Goal: Task Accomplishment & Management: Manage account settings

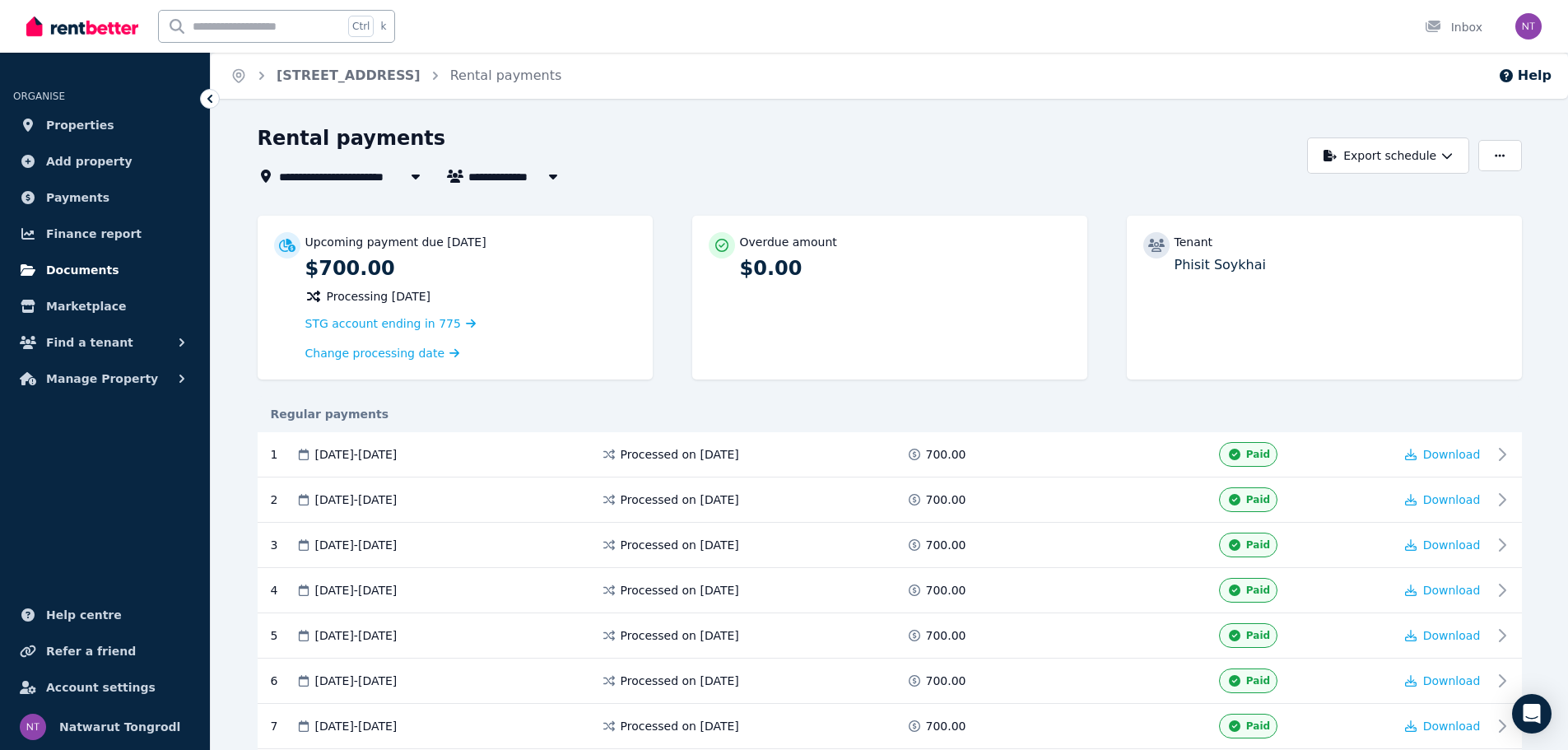
click at [121, 282] on link "Documents" at bounding box center [105, 270] width 184 height 33
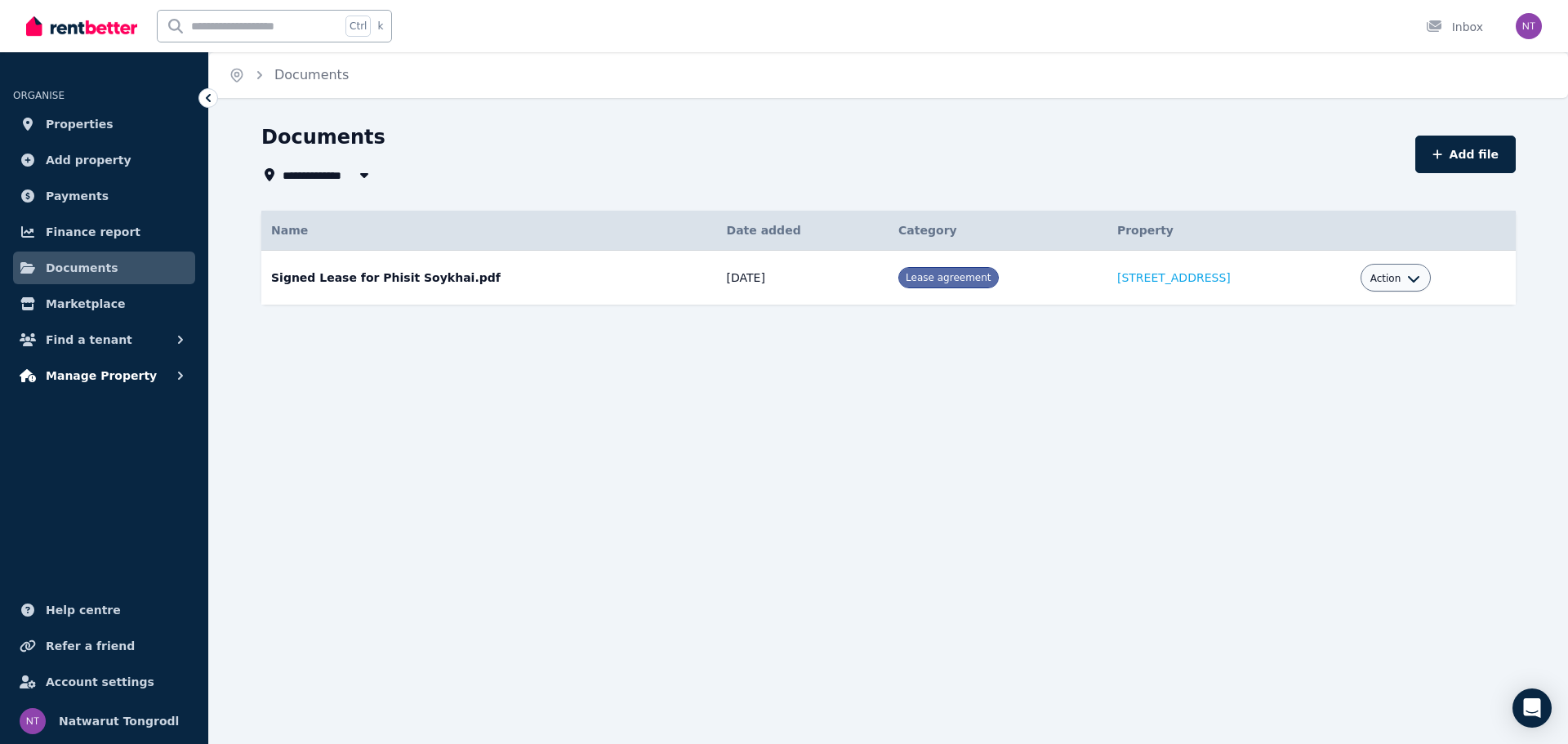
click at [141, 371] on button "Manage Property" at bounding box center [104, 375] width 182 height 33
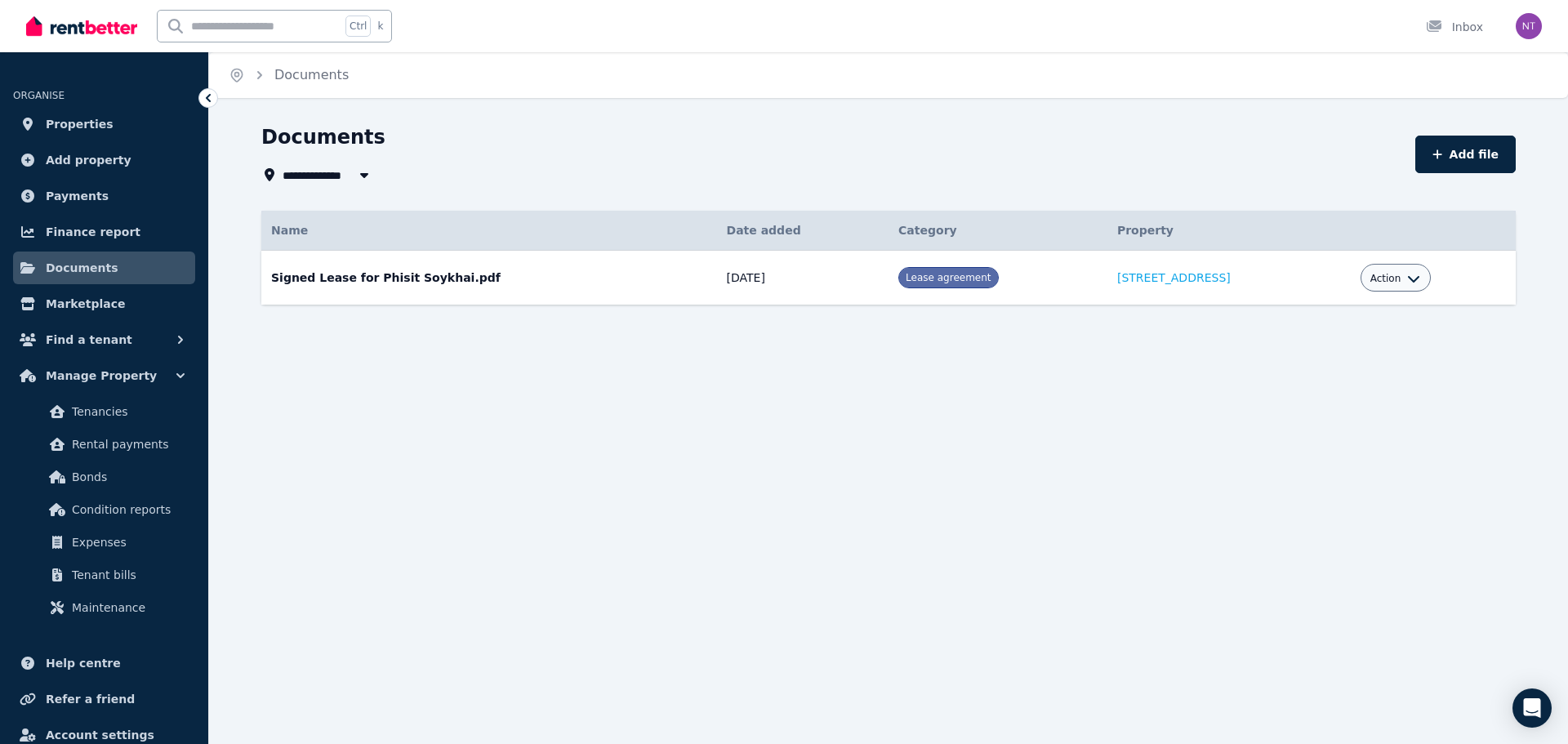
click at [906, 274] on span "Lease agreement" at bounding box center [948, 278] width 85 height 11
click at [1374, 274] on span "Action" at bounding box center [1386, 279] width 31 height 13
click at [1328, 309] on link "Edit" at bounding box center [1345, 314] width 157 height 29
select select "**********"
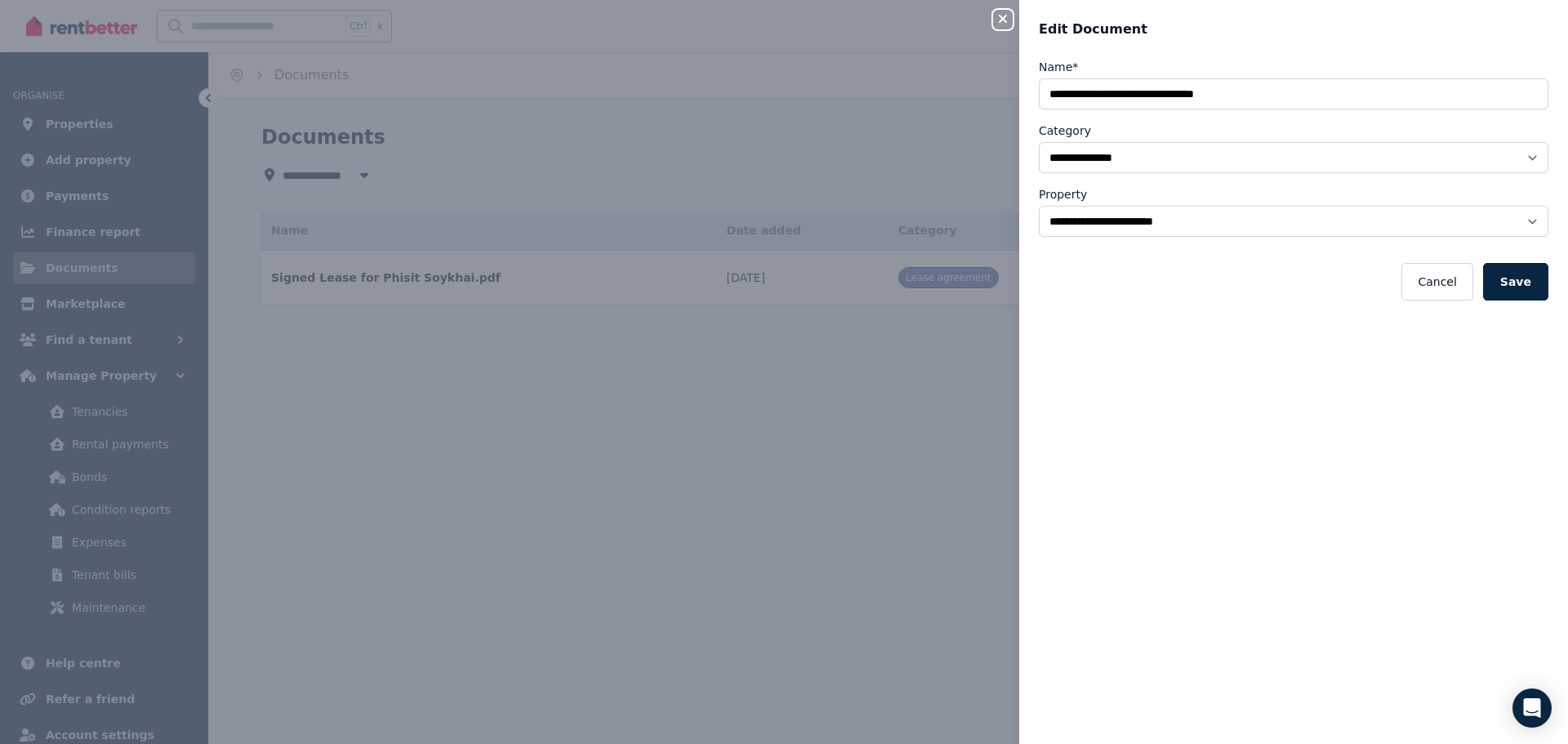
click at [965, 303] on div "**********" at bounding box center [784, 372] width 1568 height 744
select select "*****"
select select
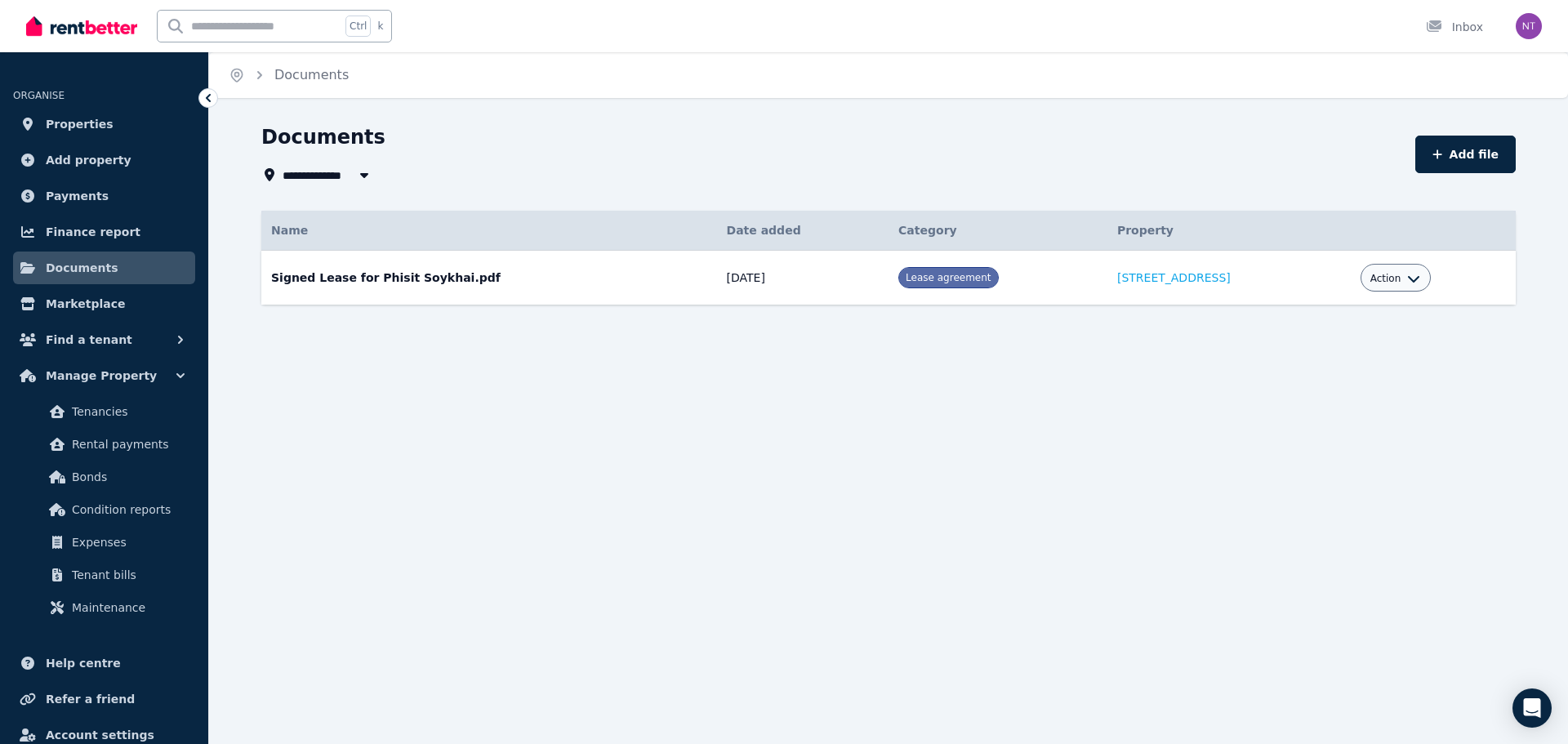
click at [1172, 288] on td "[STREET_ADDRESS]" at bounding box center [1229, 278] width 243 height 54
click at [1141, 281] on link "[STREET_ADDRESS]" at bounding box center [1173, 278] width 113 height 13
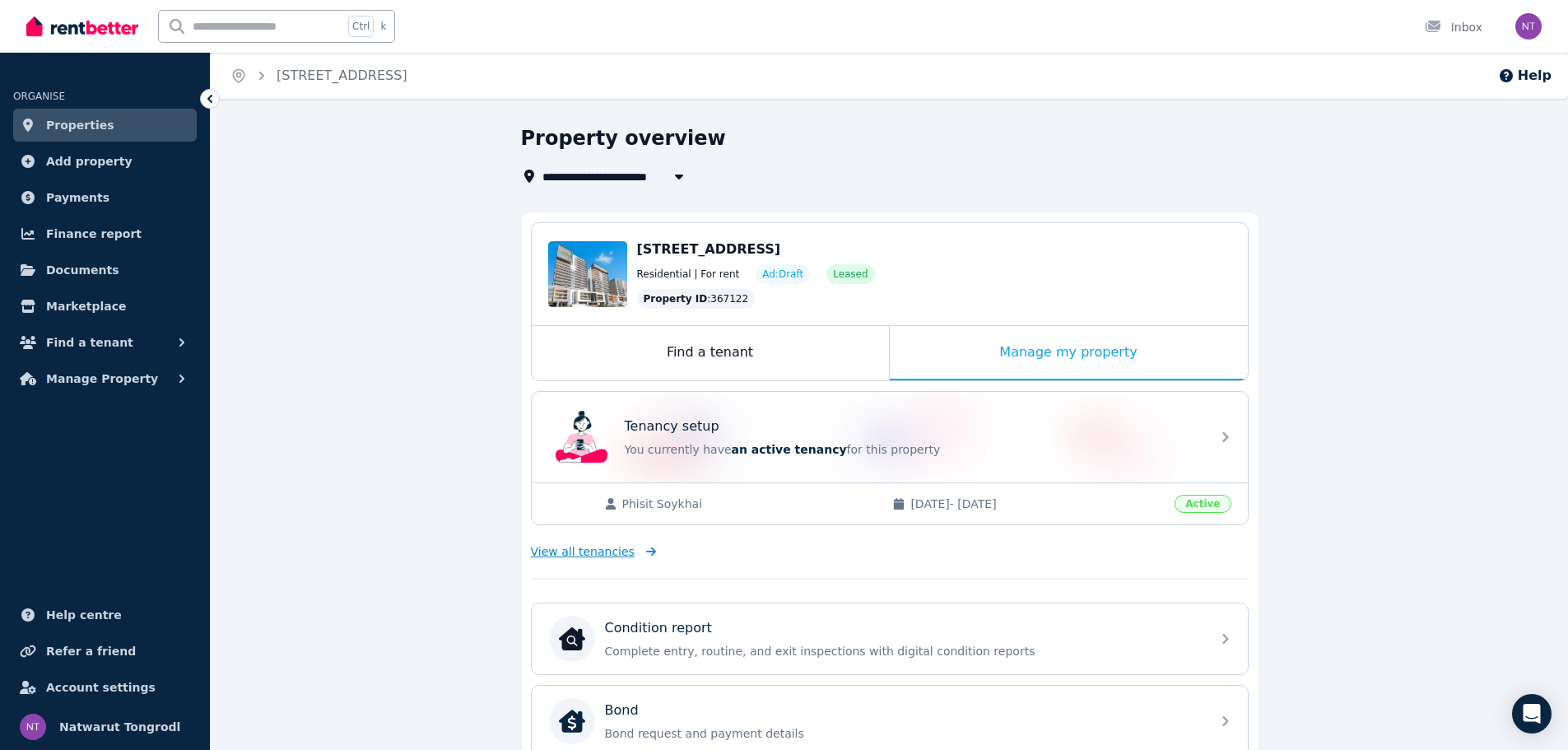
click at [614, 549] on span "View all tenancies" at bounding box center [583, 551] width 104 height 16
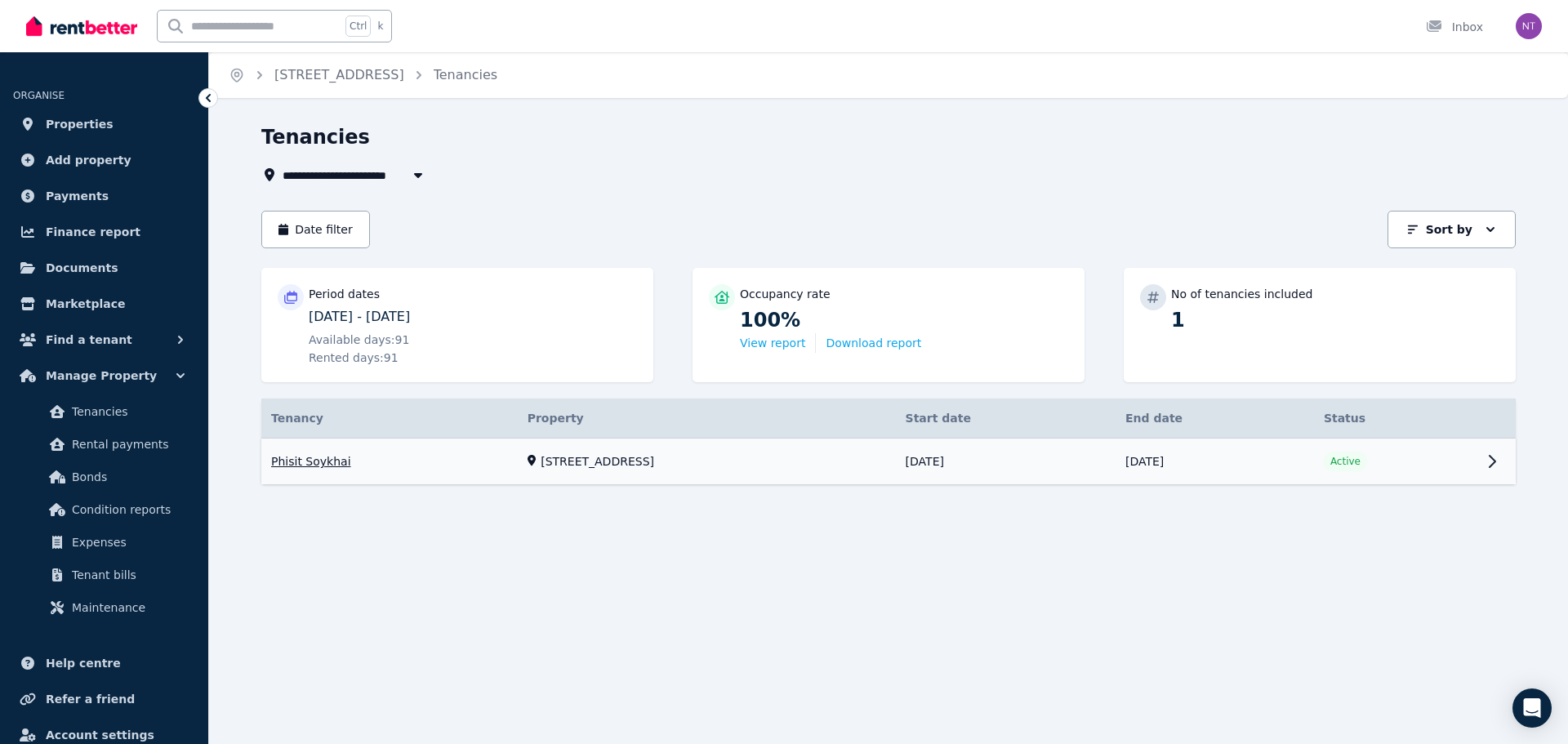
click at [1416, 458] on link "View property details" at bounding box center [888, 462] width 1255 height 47
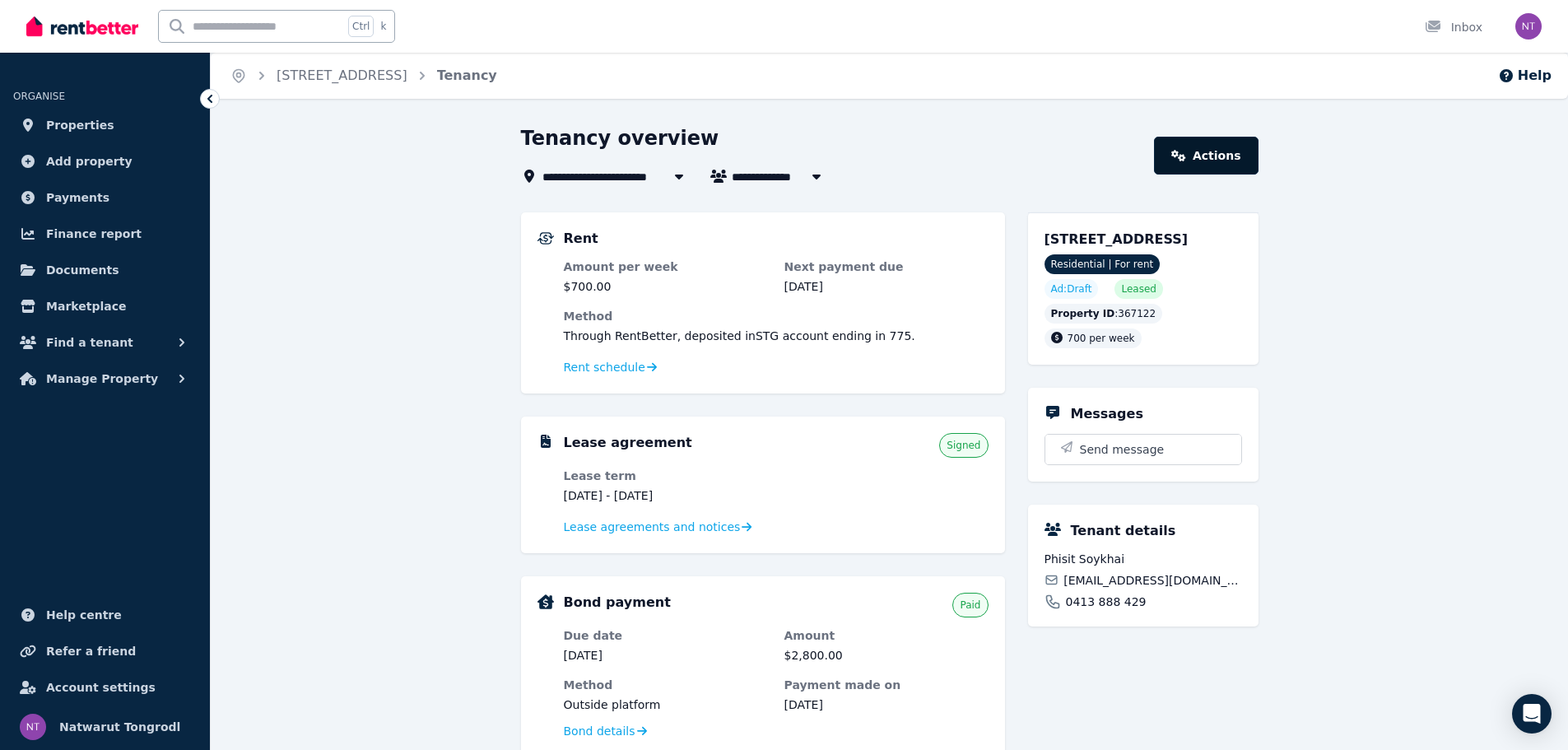
click at [1186, 152] on icon at bounding box center [1179, 156] width 15 height 11
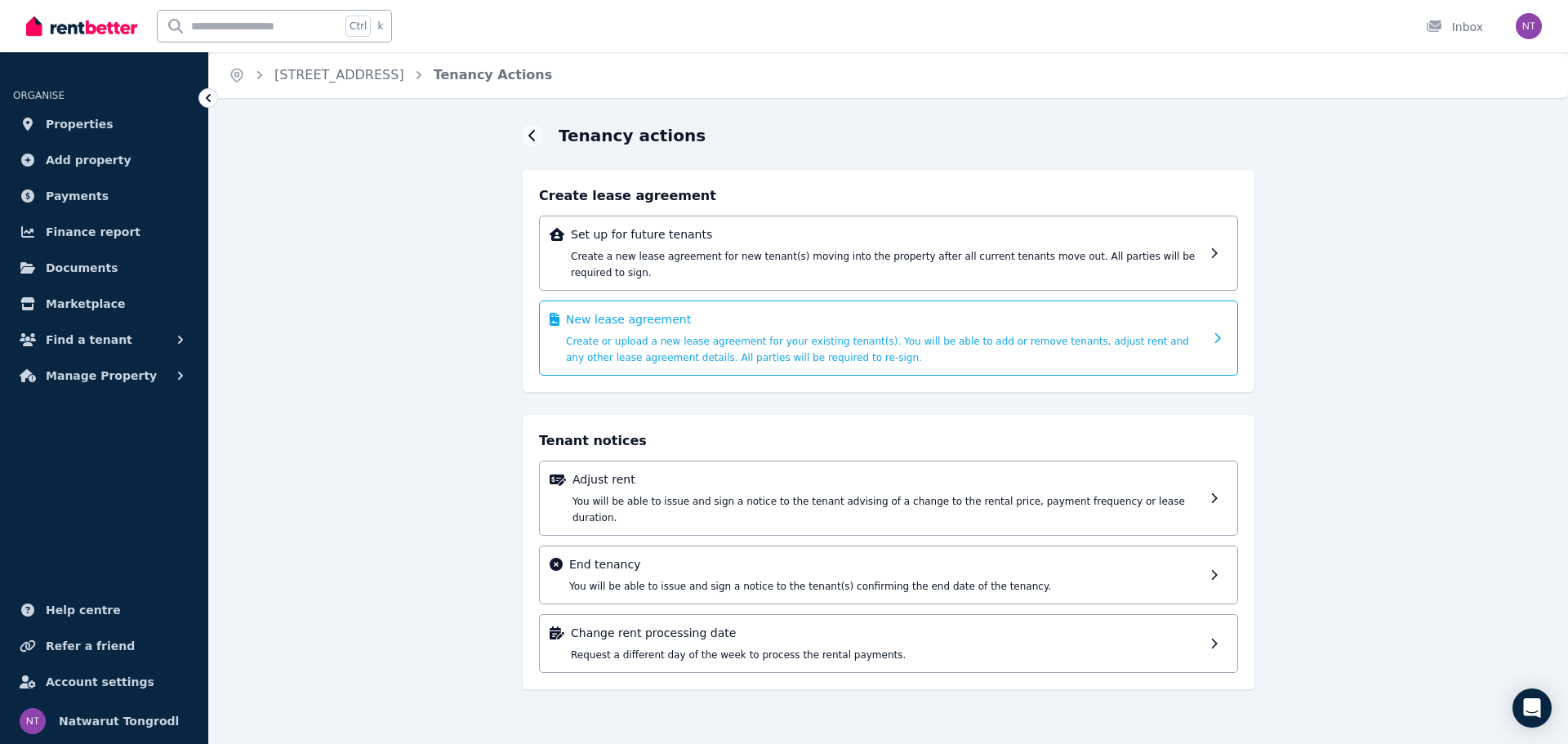
click at [909, 336] on span "Create or upload a new lease agreement for your existing tenant(s). You will be…" at bounding box center [878, 350] width 623 height 28
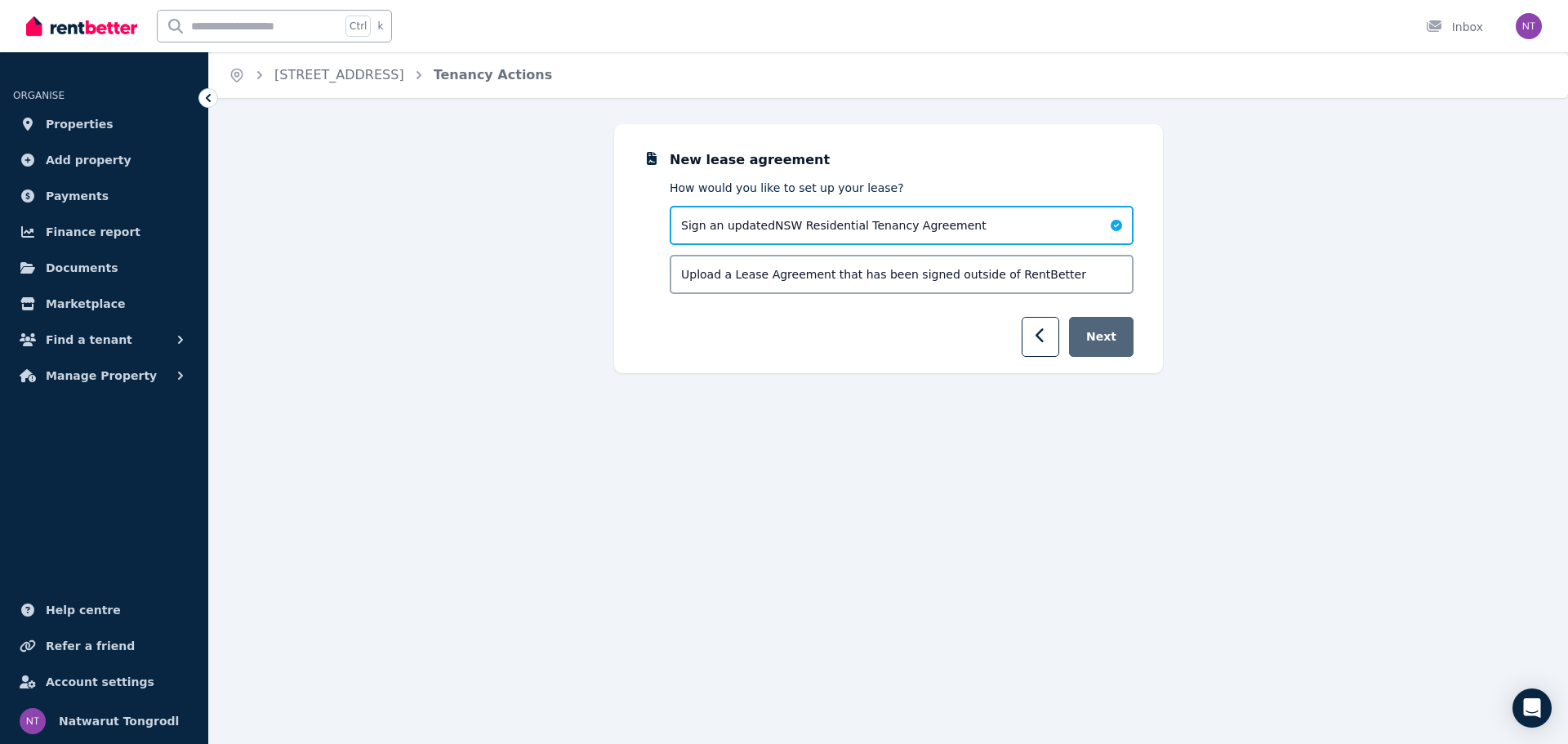
click at [1096, 344] on button "Next" at bounding box center [1101, 337] width 65 height 40
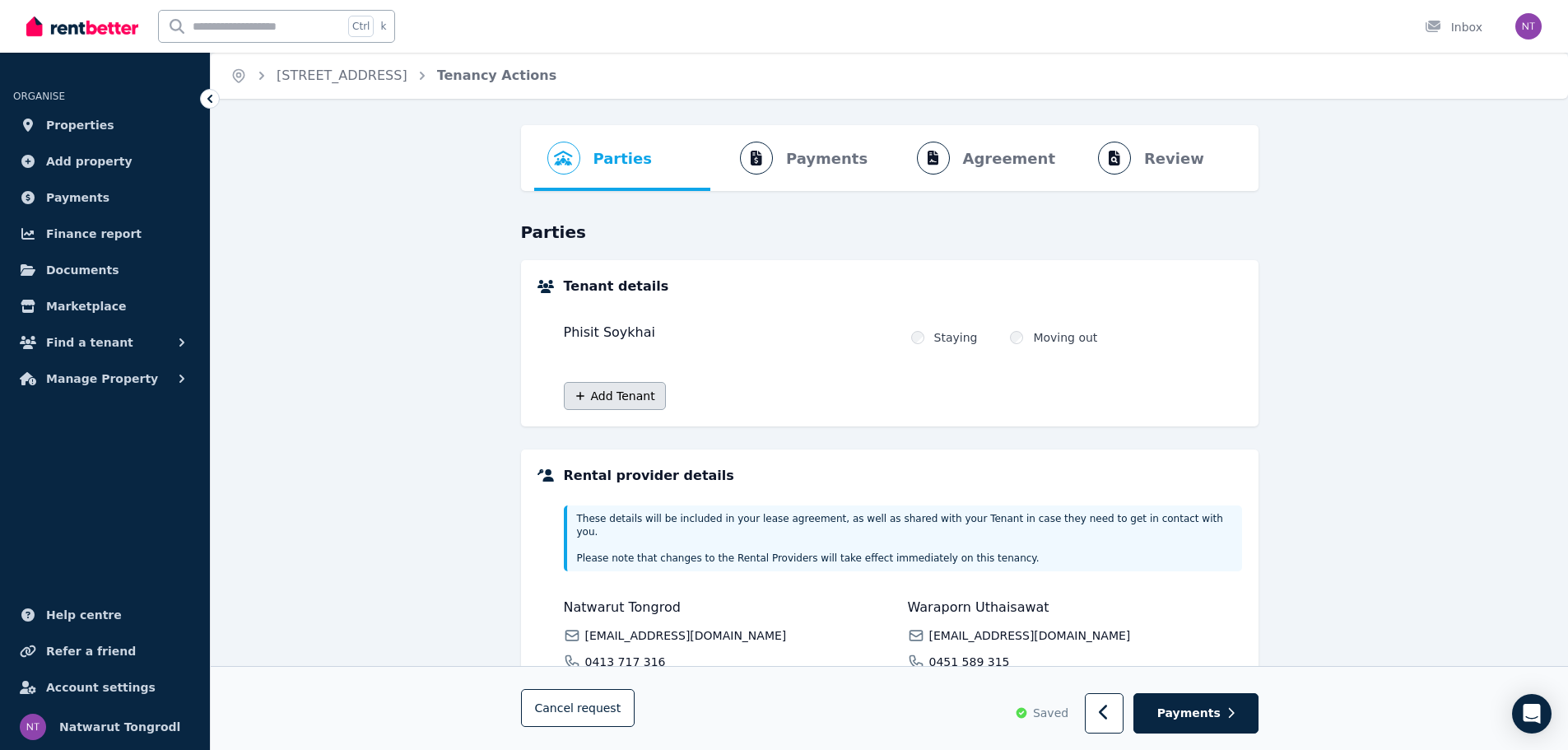
click at [636, 395] on button "Add Tenant" at bounding box center [615, 396] width 102 height 28
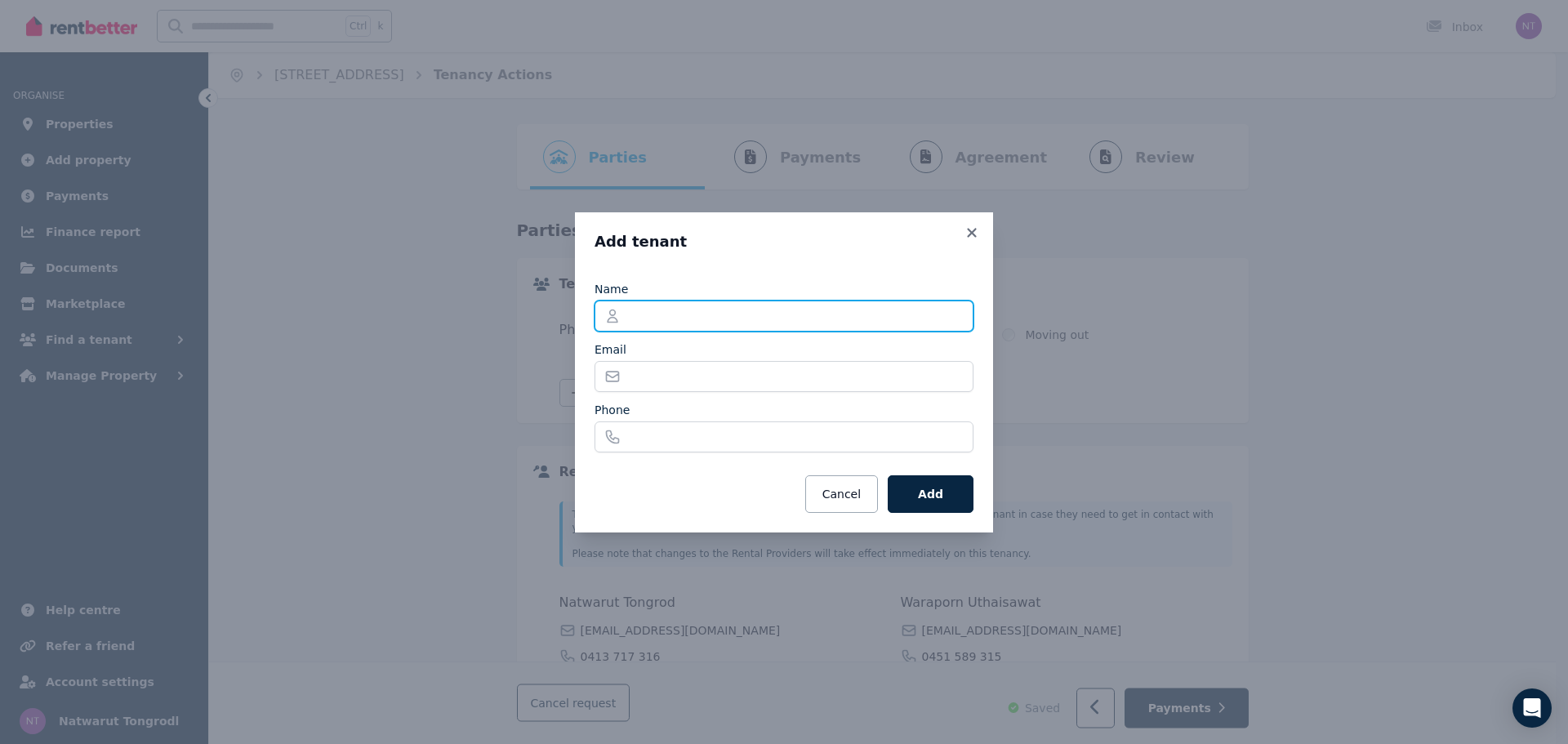
click at [690, 300] on input "Name" at bounding box center [784, 315] width 379 height 31
click at [727, 305] on input "Name" at bounding box center [784, 315] width 379 height 31
type input "**********"
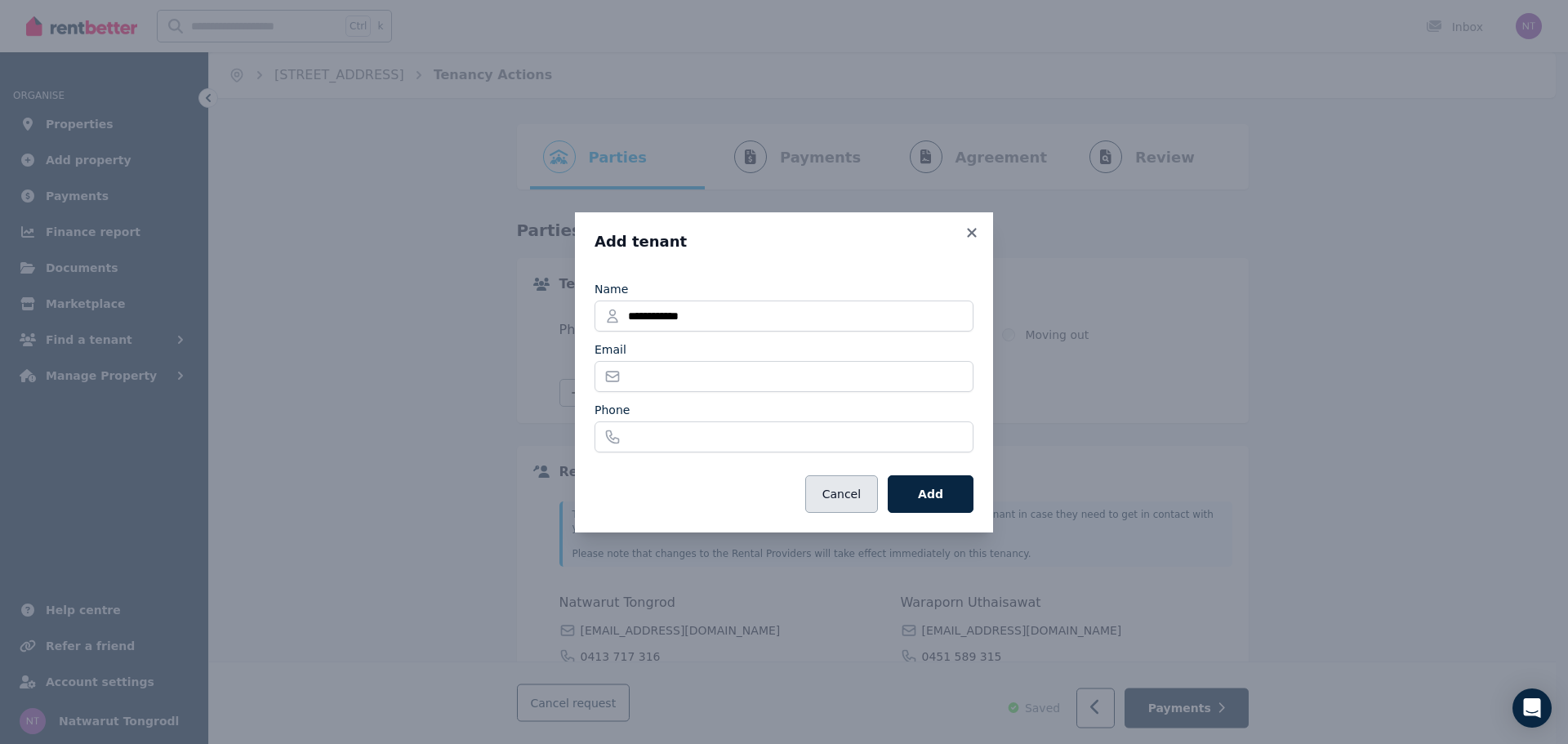
click at [868, 500] on button "Cancel" at bounding box center [842, 494] width 73 height 37
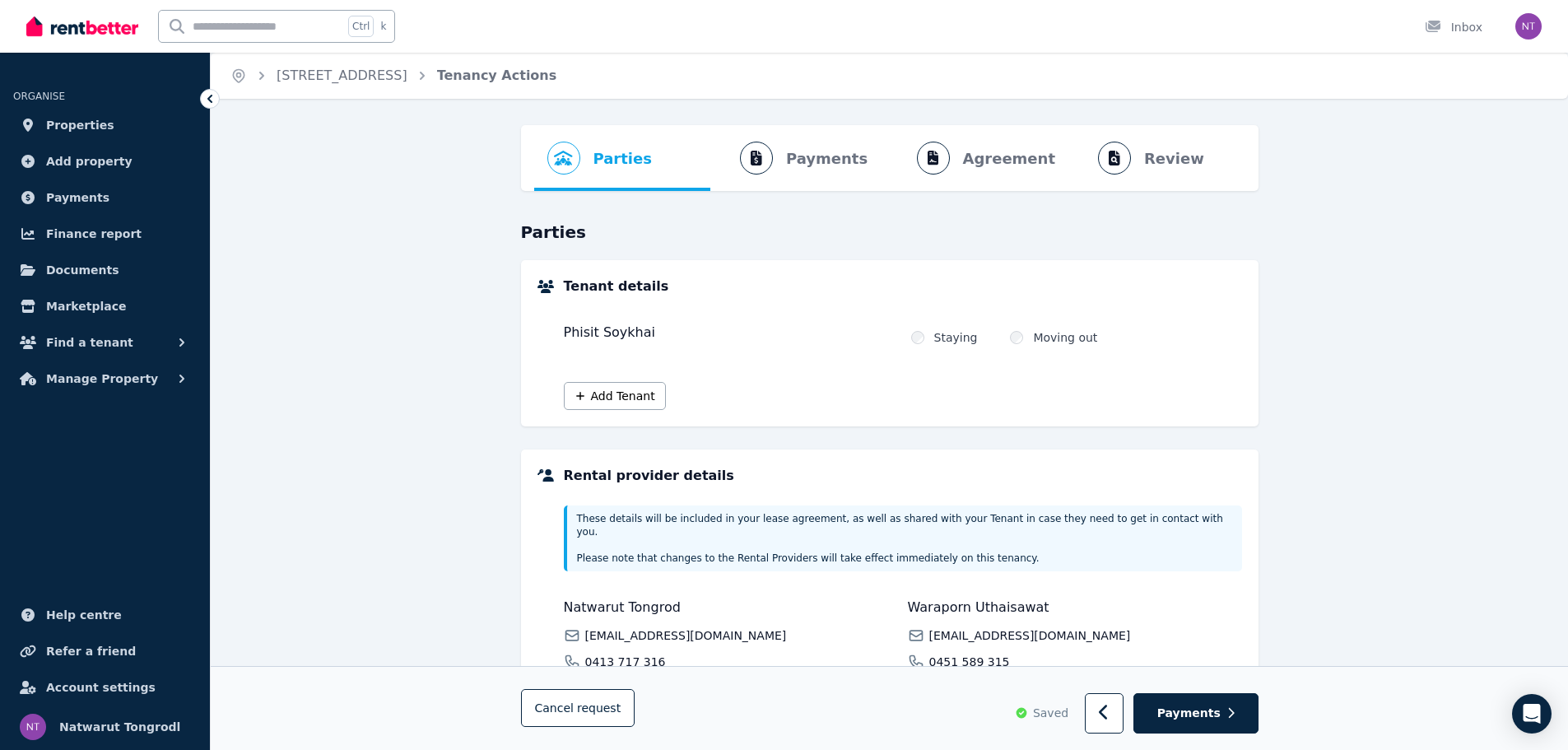
click at [802, 155] on ol "Parties Rental provider and tenant details Payments Bond and rental payments Ag…" at bounding box center [890, 158] width 711 height 66
click at [1007, 158] on ol "Parties Rental provider and tenant details Payments Bond and rental payments Ag…" at bounding box center [890, 158] width 711 height 66
